Goal: Obtain resource: Download file/media

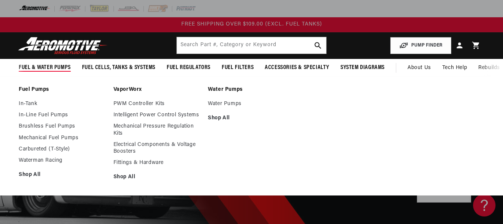
click at [42, 65] on span "Fuel & Water Pumps" at bounding box center [45, 68] width 52 height 8
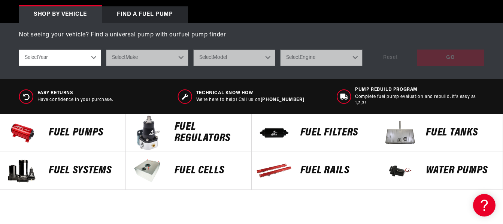
scroll to position [262, 0]
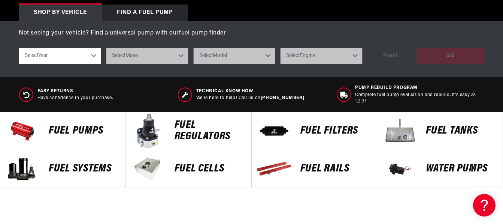
click at [86, 129] on p "Fuel Pumps" at bounding box center [83, 130] width 69 height 11
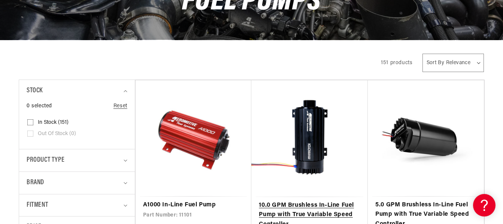
scroll to position [187, 0]
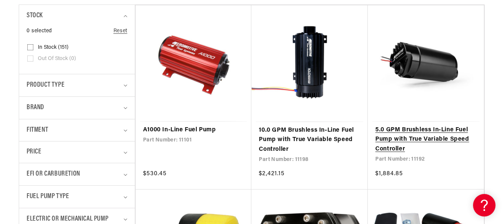
click at [407, 135] on link "5.0 GPM Brushless In-Line Fuel Pump with True Variable Speed Controller" at bounding box center [425, 139] width 101 height 29
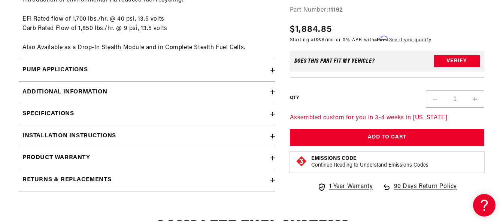
scroll to position [1274, 0]
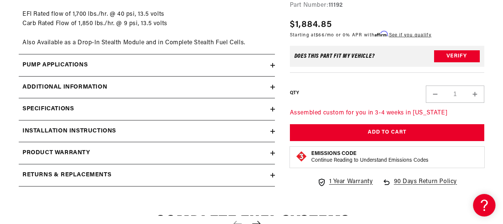
click at [99, 128] on h2 "Installation Instructions" at bounding box center [69, 131] width 94 height 10
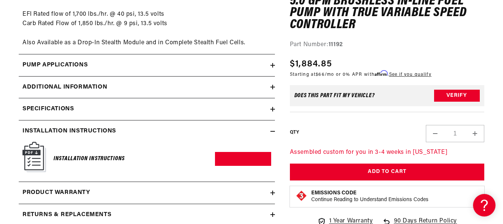
click at [39, 155] on img at bounding box center [34, 157] width 24 height 30
click at [235, 155] on link "Download PDF" at bounding box center [243, 159] width 56 height 14
